Goal: Information Seeking & Learning: Learn about a topic

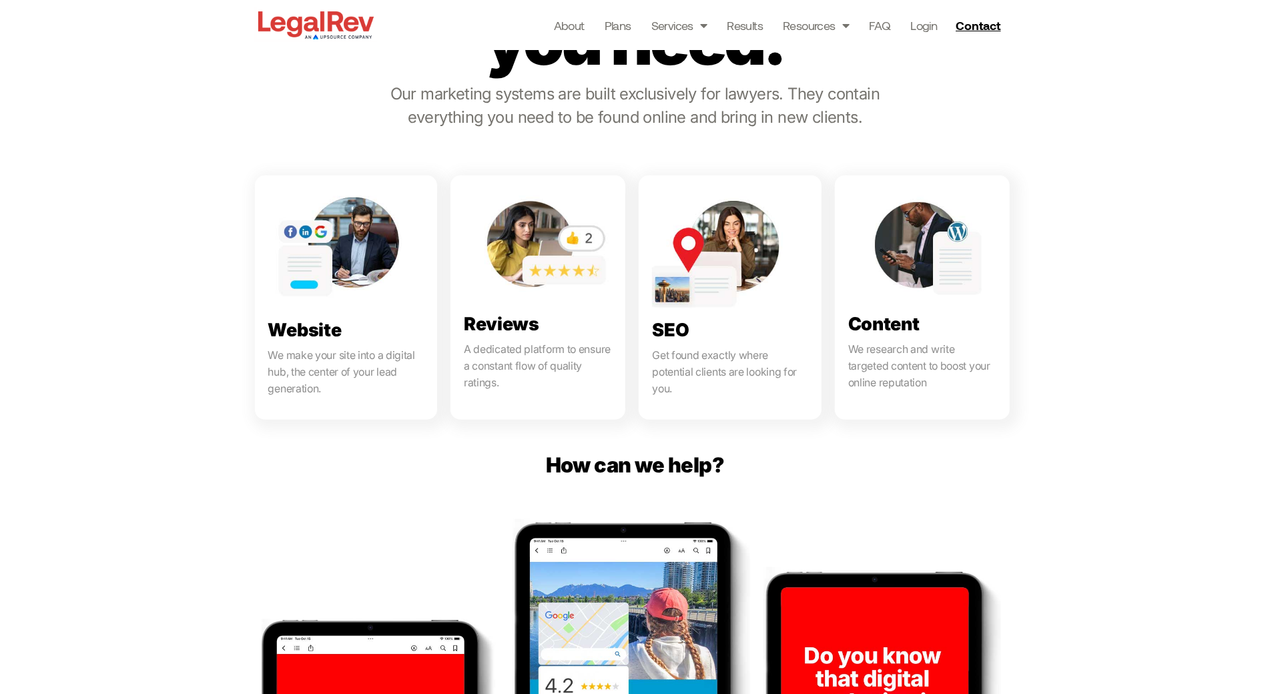
scroll to position [604, 0]
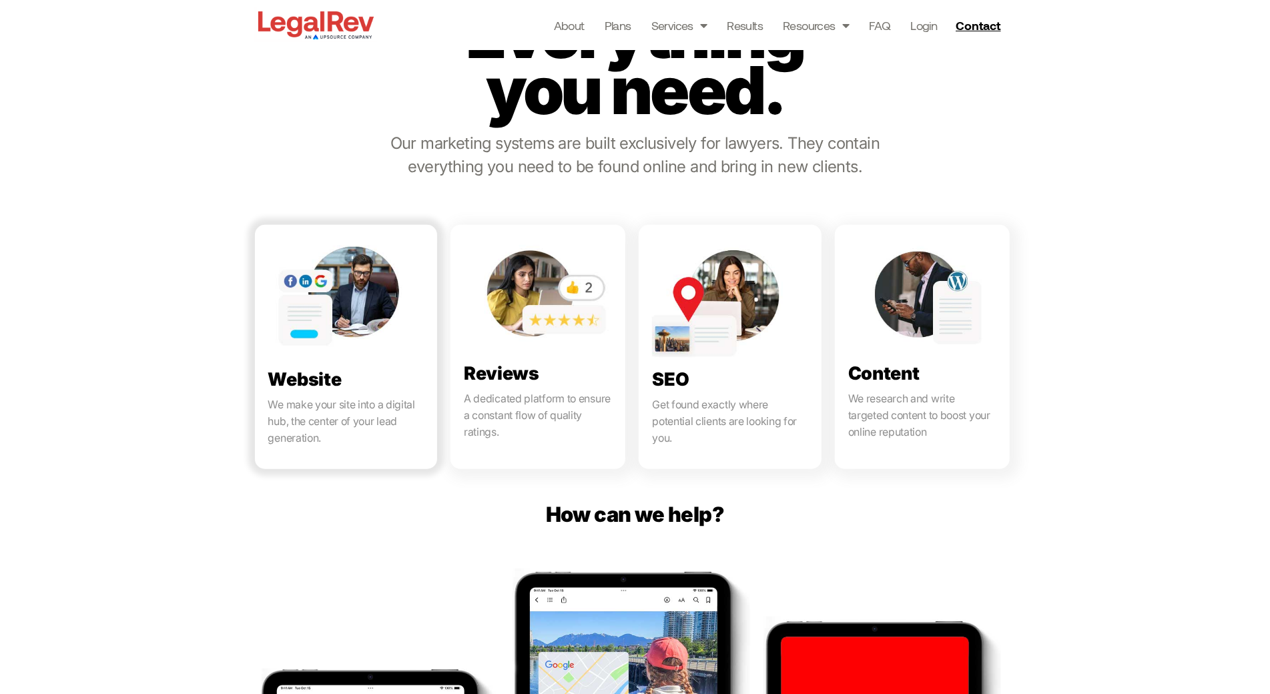
click at [350, 282] on link at bounding box center [346, 347] width 183 height 244
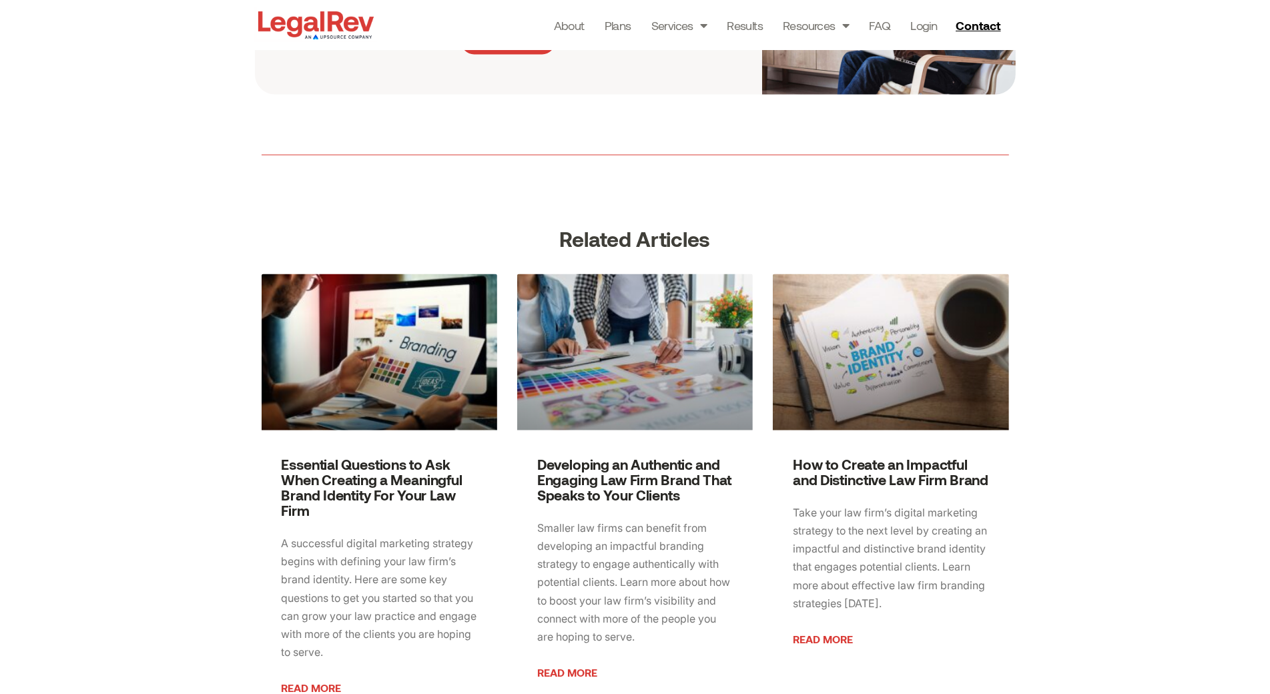
scroll to position [1586, 0]
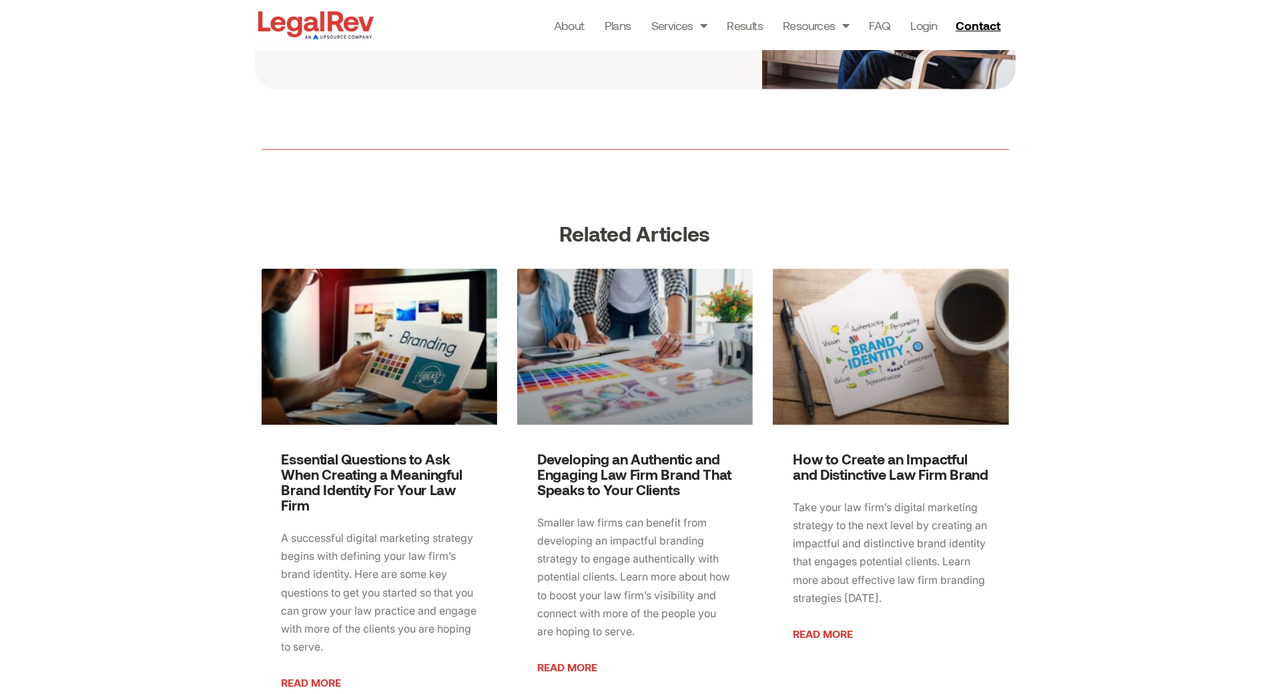
click at [791, 417] on link at bounding box center [891, 346] width 236 height 155
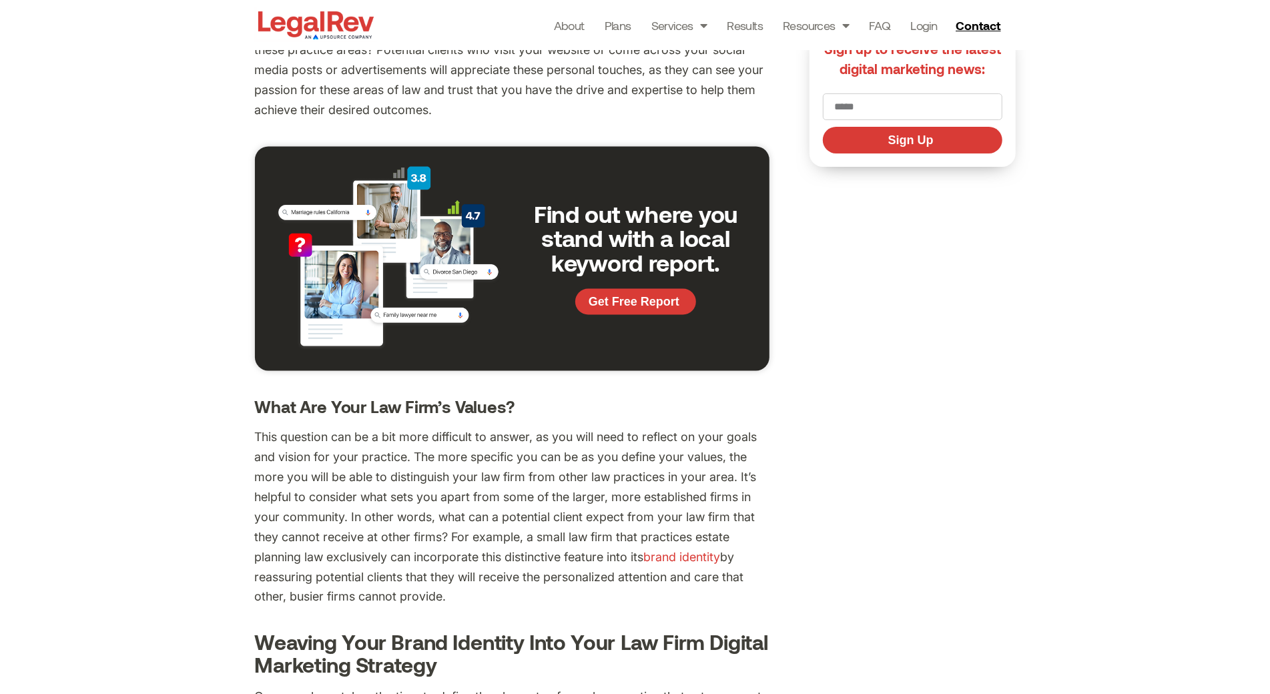
scroll to position [1697, 0]
